Goal: Check status: Check status

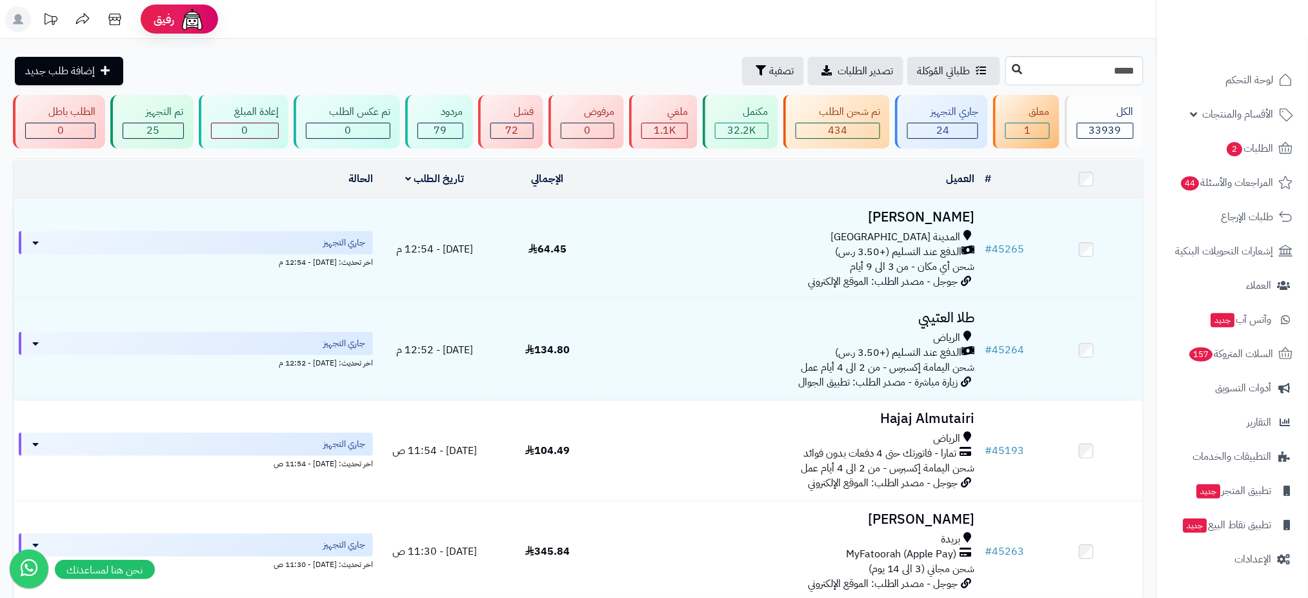
type input "*****"
click at [1008, 63] on button at bounding box center [1017, 69] width 19 height 25
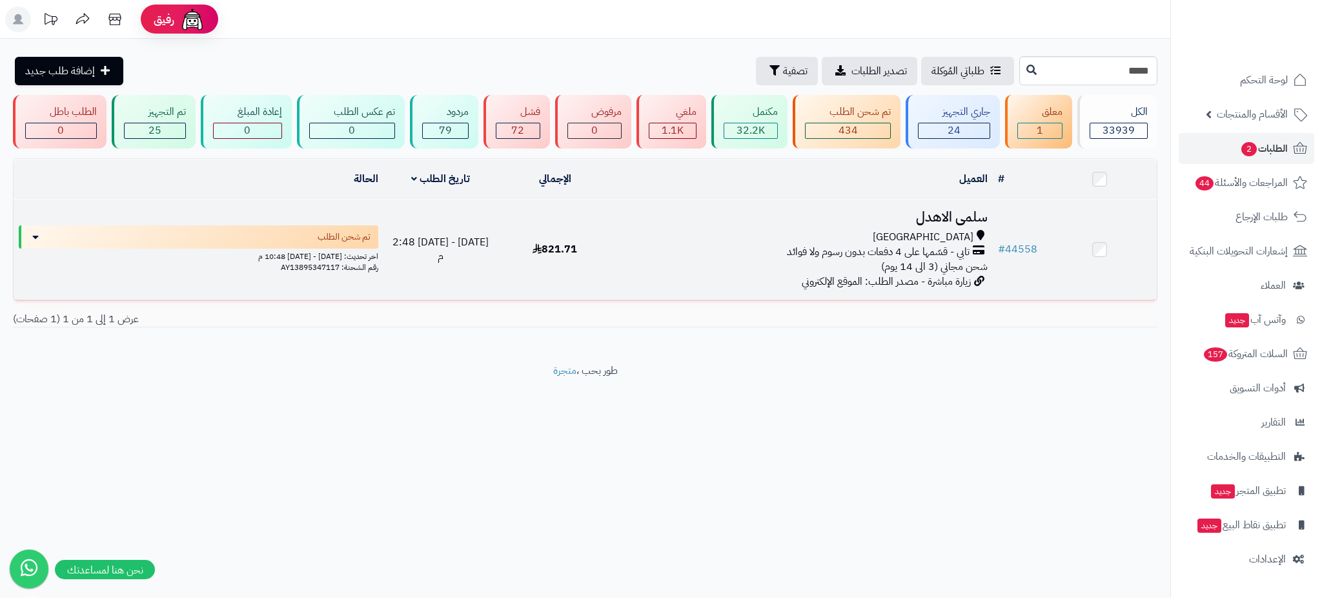
click at [942, 220] on h3 "سلمى الاهدل" at bounding box center [802, 217] width 371 height 15
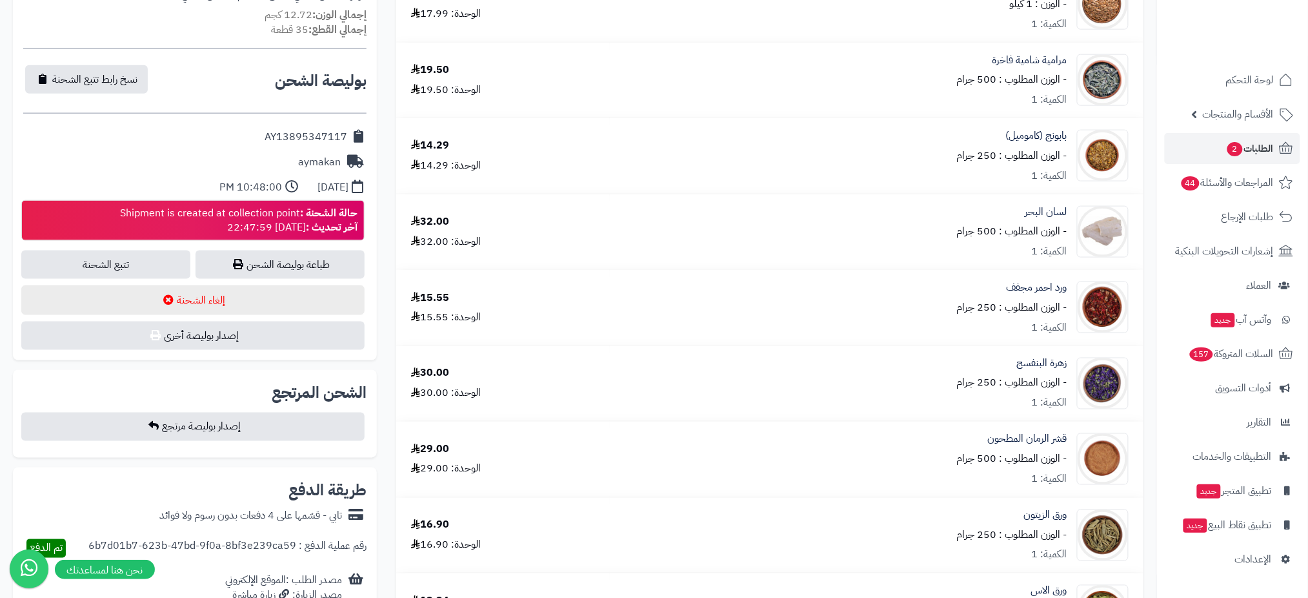
scroll to position [545, 0]
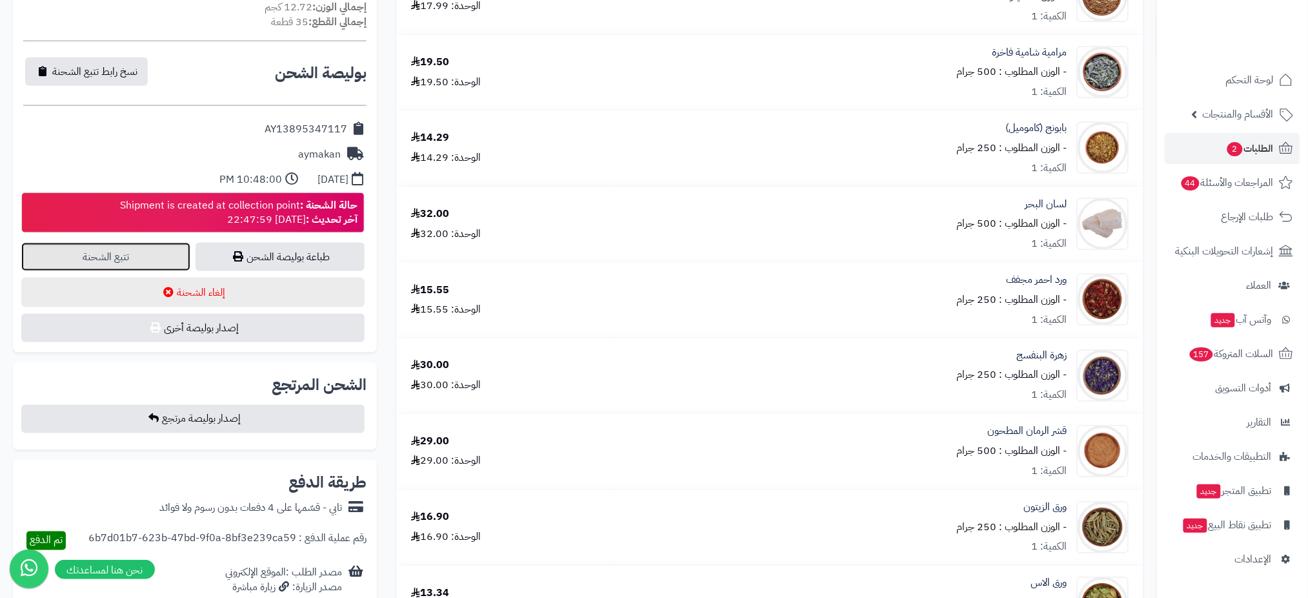
click at [161, 265] on link "تتبع الشحنة" at bounding box center [105, 257] width 169 height 28
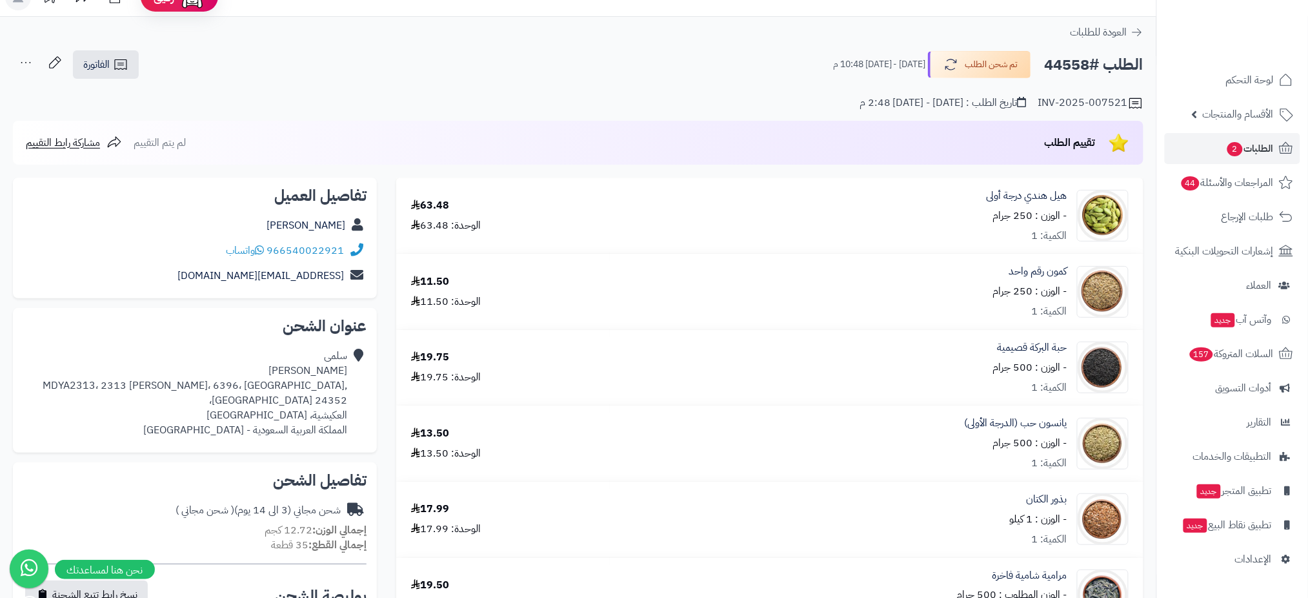
drag, startPoint x: 1090, startPoint y: 62, endPoint x: 1046, endPoint y: 63, distance: 43.9
click at [1046, 63] on h2 "الطلب #44558" at bounding box center [1094, 65] width 99 height 26
copy h2 "44558"
